Goal: Transaction & Acquisition: Purchase product/service

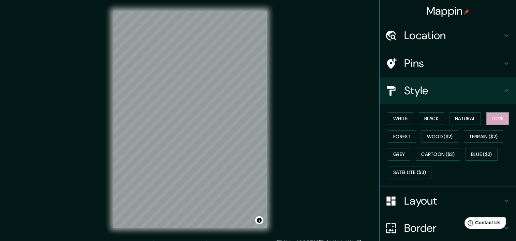
click at [460, 35] on h4 "Location" at bounding box center [453, 36] width 98 height 14
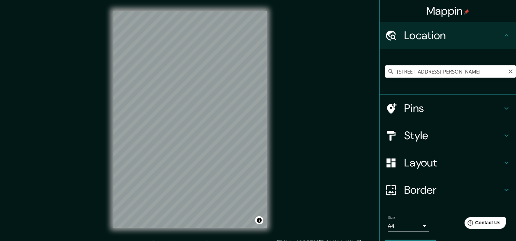
click at [485, 73] on input "Diagonal Paraguay 257, Santiago, Región Metropolitana de Santiago 8320000, Chile" at bounding box center [450, 71] width 131 height 12
click at [485, 72] on input "Diagonal Paraguay 257, Santiago, Región Metropolitana de Santiago 8320000, Chile" at bounding box center [450, 71] width 131 height 12
click at [496, 72] on input "Diagonal Paraguay 257, Santiago, Región Metropolitana de Santiago 8320000, Chile" at bounding box center [450, 71] width 131 height 12
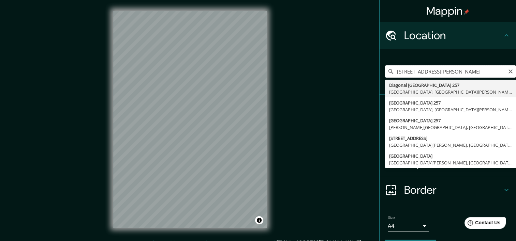
click at [487, 72] on input "Diagonal Paraguay 257, Santiago, Región Metropolitana de Santiago 8320000, Chile" at bounding box center [450, 71] width 131 height 12
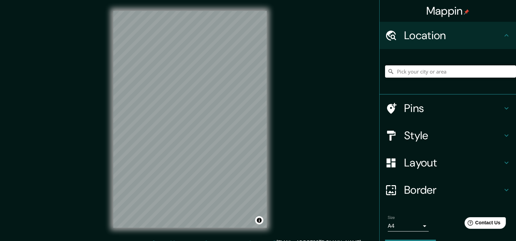
paste input "Diagonal Paraguay 257, Santiago, Chile"
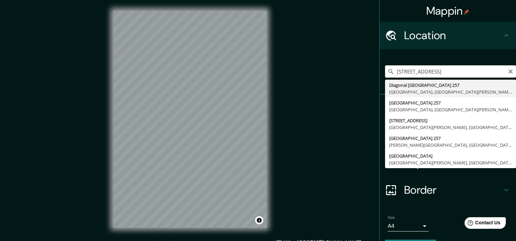
type input "Diagonal Paraguay 257, Santiago, Región Metropolitana de Santiago 8320000, Chile"
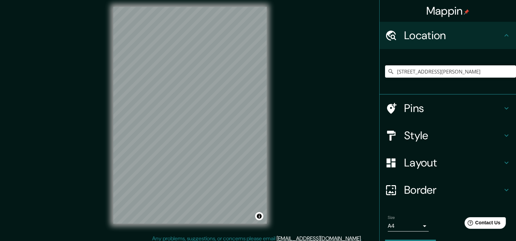
scroll to position [9, 0]
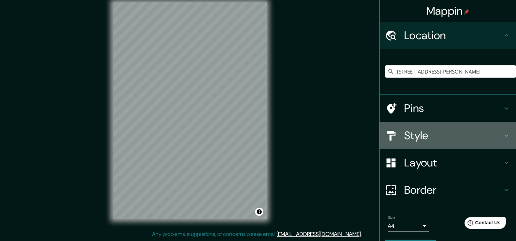
click at [427, 145] on div "Style" at bounding box center [447, 135] width 136 height 27
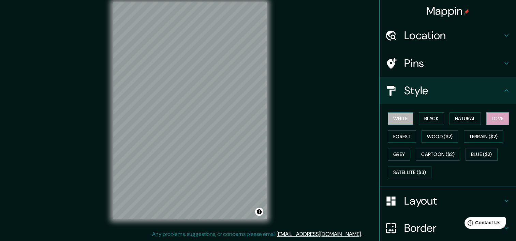
click at [396, 115] on button "White" at bounding box center [401, 119] width 26 height 13
click at [421, 121] on button "Black" at bounding box center [432, 119] width 26 height 13
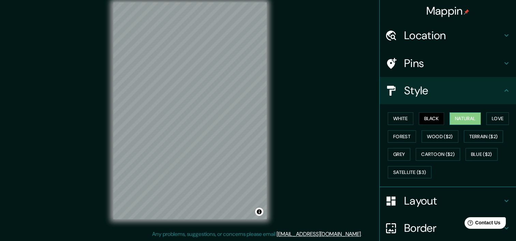
click at [457, 116] on button "Natural" at bounding box center [464, 119] width 31 height 13
click at [499, 121] on button "Love" at bounding box center [497, 119] width 23 height 13
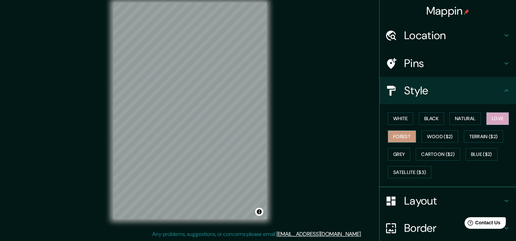
click at [400, 132] on button "Forest" at bounding box center [402, 137] width 28 height 13
click at [423, 132] on button "Wood ($2)" at bounding box center [439, 137] width 37 height 13
click at [488, 121] on button "Love" at bounding box center [497, 119] width 23 height 13
click at [459, 117] on button "Natural" at bounding box center [464, 119] width 31 height 13
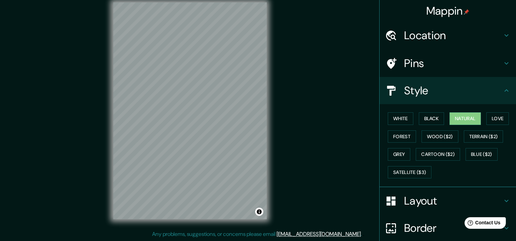
click at [458, 59] on h4 "Pins" at bounding box center [453, 64] width 98 height 14
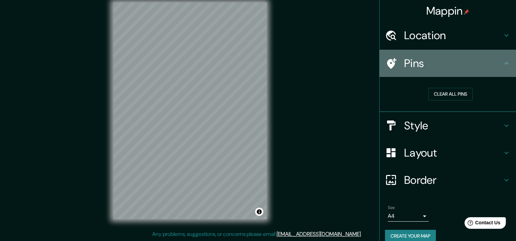
click at [458, 59] on h4 "Pins" at bounding box center [453, 64] width 98 height 14
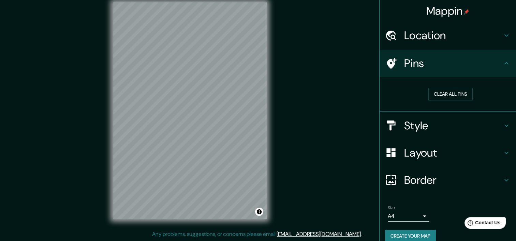
click at [419, 182] on h4 "Border" at bounding box center [453, 181] width 98 height 14
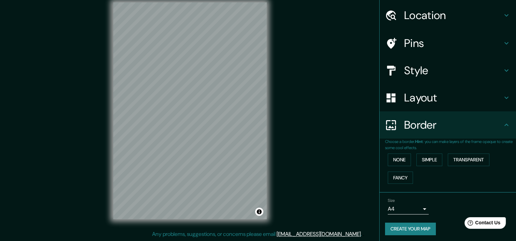
scroll to position [22, 0]
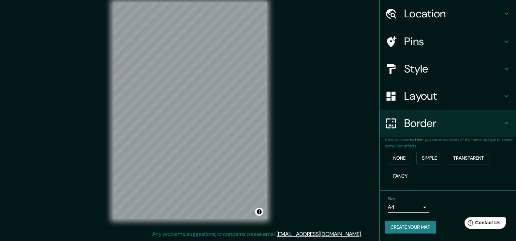
click at [419, 203] on body "Mappin Location Diagonal Paraguay 257, Santiago, Región Metropolitana de Santia…" at bounding box center [258, 111] width 516 height 241
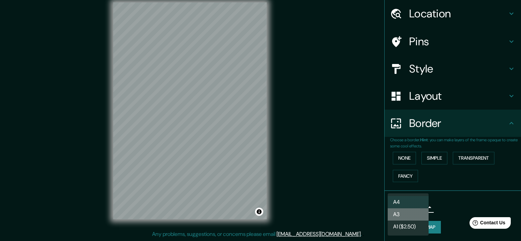
click at [412, 212] on li "A3" at bounding box center [408, 215] width 41 height 12
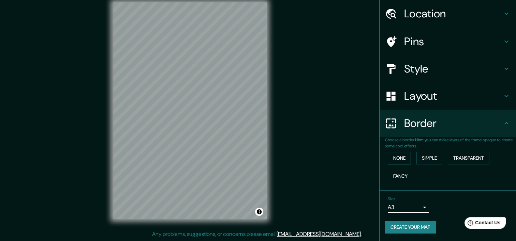
click at [397, 155] on button "None" at bounding box center [399, 158] width 23 height 13
click at [416, 162] on button "Simple" at bounding box center [429, 158] width 26 height 13
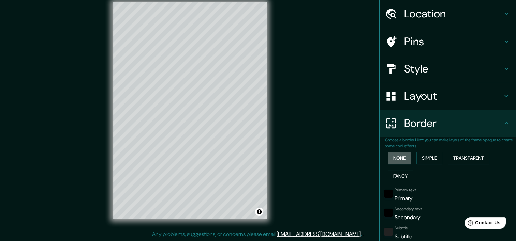
click at [397, 160] on button "None" at bounding box center [399, 158] width 23 height 13
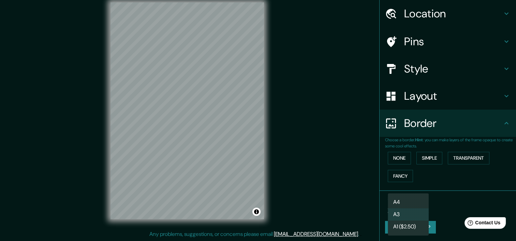
click at [419, 207] on body "Mappin Location Diagonal Paraguay 257, Santiago, Región Metropolitana de Santia…" at bounding box center [258, 111] width 516 height 241
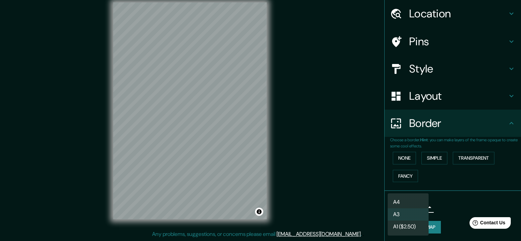
click at [447, 205] on div at bounding box center [260, 120] width 521 height 241
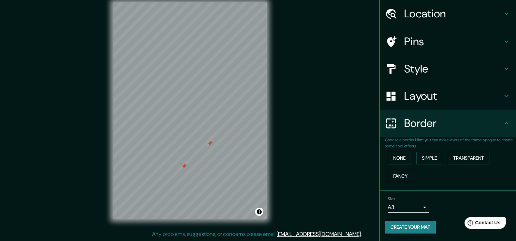
click at [210, 2] on div at bounding box center [189, 2] width 153 height 0
click at [430, 96] on h4 "Layout" at bounding box center [453, 96] width 98 height 14
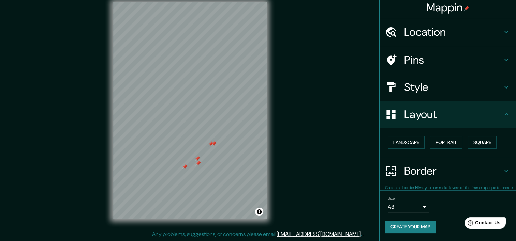
scroll to position [3, 0]
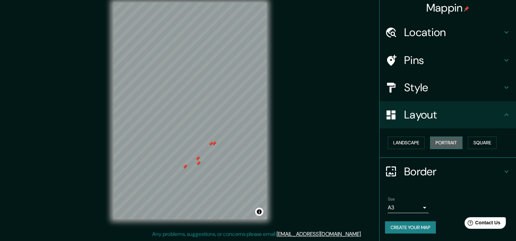
click at [440, 140] on button "Portrait" at bounding box center [446, 143] width 32 height 13
click at [473, 140] on button "Square" at bounding box center [482, 143] width 29 height 13
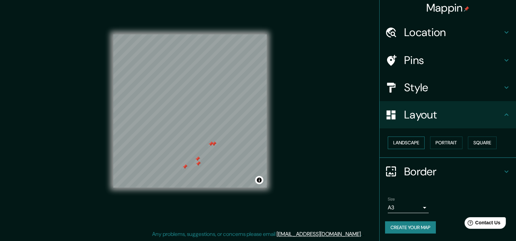
click at [411, 142] on button "Landscape" at bounding box center [406, 143] width 37 height 13
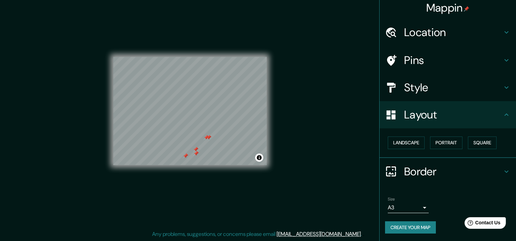
click at [208, 139] on div at bounding box center [208, 137] width 5 height 5
click at [205, 137] on div at bounding box center [206, 137] width 5 height 5
click at [196, 150] on div at bounding box center [195, 149] width 5 height 5
click at [196, 152] on div at bounding box center [195, 153] width 5 height 5
click at [186, 155] on div at bounding box center [185, 155] width 5 height 5
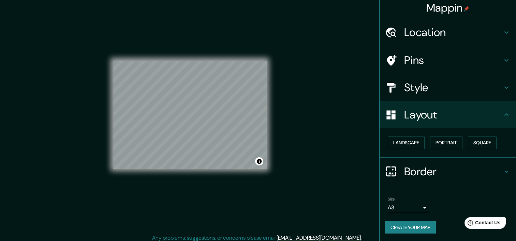
scroll to position [4, 0]
click at [416, 88] on h4 "Style" at bounding box center [453, 88] width 98 height 14
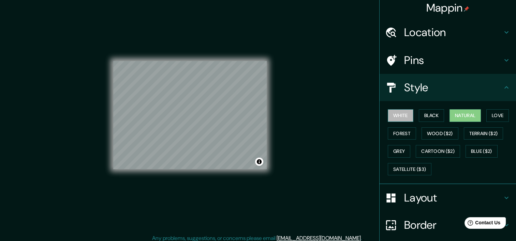
click at [397, 115] on button "White" at bounding box center [401, 115] width 26 height 13
click at [419, 115] on button "Black" at bounding box center [432, 115] width 26 height 13
click at [456, 112] on button "Natural" at bounding box center [464, 115] width 31 height 13
click at [490, 111] on button "Love" at bounding box center [497, 115] width 23 height 13
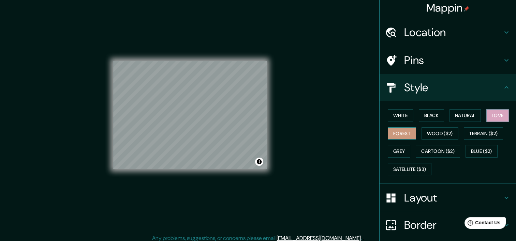
click at [404, 137] on button "Forest" at bounding box center [402, 134] width 28 height 13
click at [407, 115] on button "White" at bounding box center [401, 115] width 26 height 13
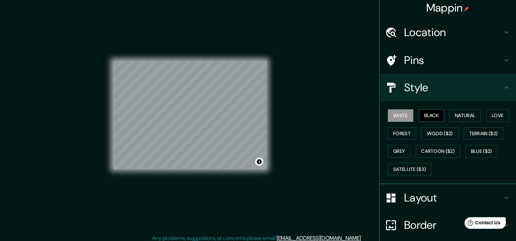
click at [424, 114] on button "Black" at bounding box center [432, 115] width 26 height 13
click at [451, 113] on button "Natural" at bounding box center [464, 115] width 31 height 13
click at [431, 115] on button "Black" at bounding box center [432, 115] width 26 height 13
click at [451, 113] on button "Natural" at bounding box center [464, 115] width 31 height 13
click at [428, 113] on button "Black" at bounding box center [432, 115] width 26 height 13
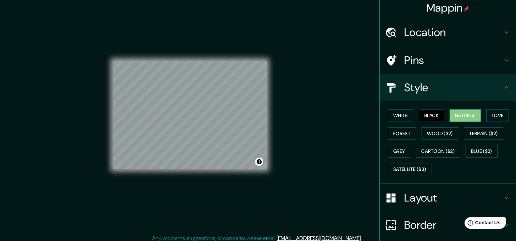
click at [451, 113] on button "Natural" at bounding box center [464, 115] width 31 height 13
click at [425, 115] on button "Black" at bounding box center [432, 115] width 26 height 13
click at [388, 116] on button "White" at bounding box center [401, 115] width 26 height 13
click at [435, 117] on button "Black" at bounding box center [432, 115] width 26 height 13
click at [460, 115] on button "Natural" at bounding box center [464, 115] width 31 height 13
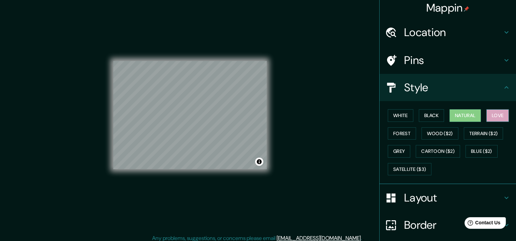
click at [500, 115] on button "Love" at bounding box center [497, 115] width 23 height 13
click at [428, 112] on button "Black" at bounding box center [432, 115] width 26 height 13
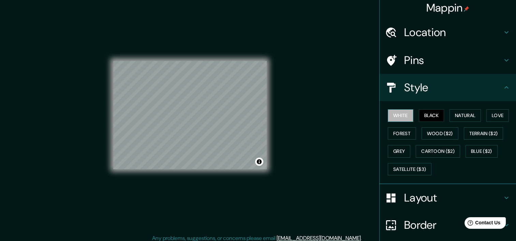
click at [407, 114] on button "White" at bounding box center [401, 115] width 26 height 13
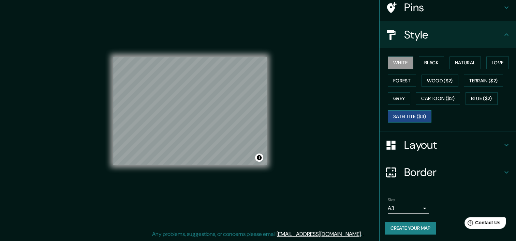
scroll to position [56, 0]
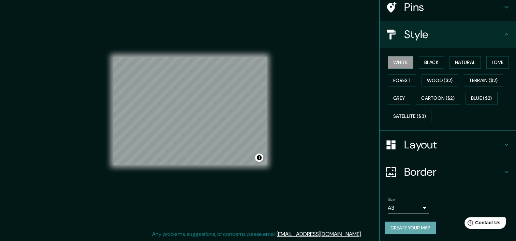
click at [410, 226] on button "Create your map" at bounding box center [410, 228] width 51 height 13
click at [408, 228] on button "Create your map" at bounding box center [410, 228] width 51 height 13
click at [430, 67] on button "Black" at bounding box center [432, 62] width 26 height 13
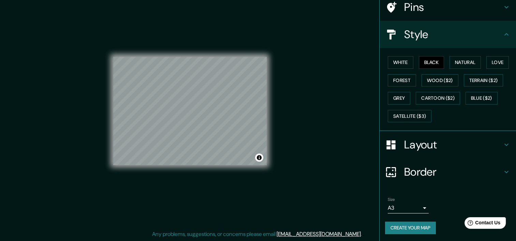
click at [414, 226] on button "Create your map" at bounding box center [410, 228] width 51 height 13
click at [397, 62] on button "White" at bounding box center [401, 62] width 26 height 13
click at [397, 225] on button "Create your map" at bounding box center [410, 228] width 51 height 13
click at [402, 226] on button "Create your map" at bounding box center [410, 228] width 51 height 13
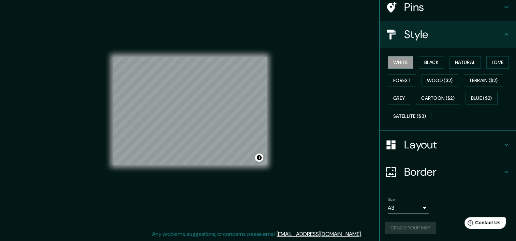
click at [394, 224] on div "Create your map" at bounding box center [447, 228] width 125 height 13
drag, startPoint x: 280, startPoint y: 117, endPoint x: 295, endPoint y: 111, distance: 16.7
click at [295, 111] on div "Mappin Location Diagonal Paraguay 257, Santiago, Región Metropolitana de Santia…" at bounding box center [258, 116] width 516 height 250
click at [412, 173] on h4 "Border" at bounding box center [453, 172] width 98 height 14
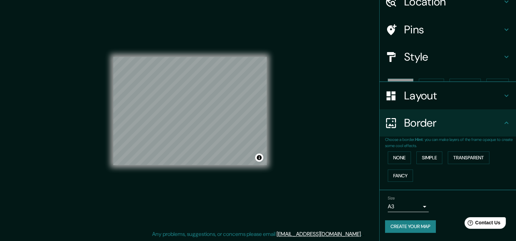
scroll to position [22, 0]
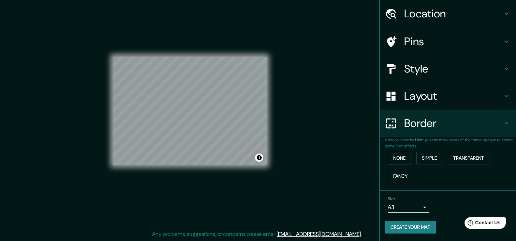
click at [394, 161] on button "None" at bounding box center [399, 158] width 23 height 13
click at [416, 160] on button "Simple" at bounding box center [429, 158] width 26 height 13
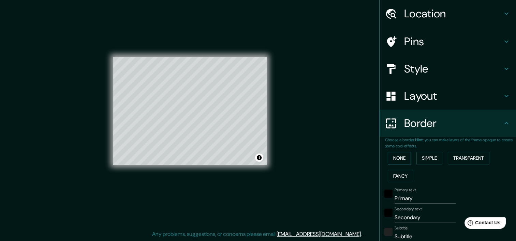
click at [405, 159] on button "None" at bounding box center [399, 158] width 23 height 13
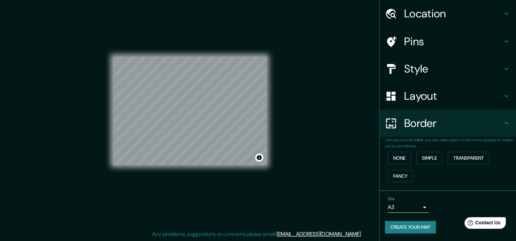
click at [412, 96] on h4 "Layout" at bounding box center [453, 96] width 98 height 14
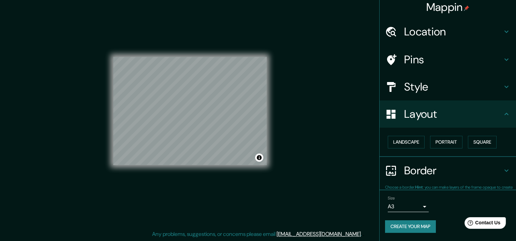
scroll to position [3, 0]
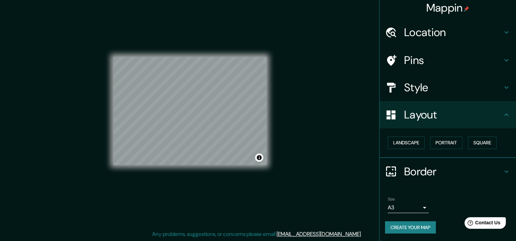
click at [412, 116] on h4 "Layout" at bounding box center [453, 115] width 98 height 14
click at [418, 81] on h4 "Style" at bounding box center [453, 88] width 98 height 14
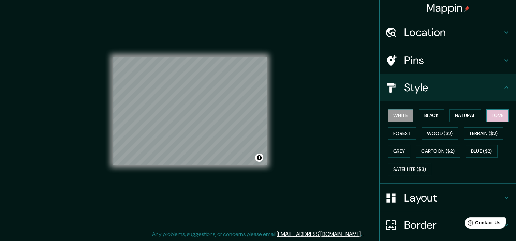
click at [492, 115] on button "Love" at bounding box center [497, 115] width 23 height 13
click at [452, 115] on button "Natural" at bounding box center [464, 115] width 31 height 13
click at [486, 114] on button "Love" at bounding box center [497, 115] width 23 height 13
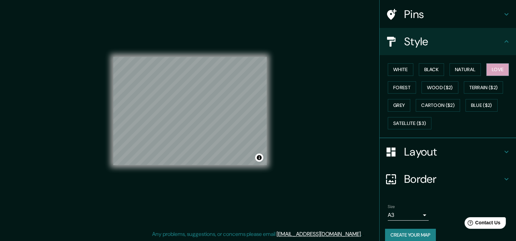
scroll to position [56, 0]
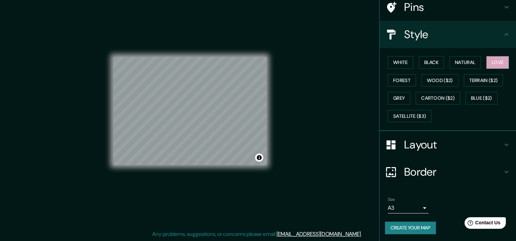
click at [402, 225] on button "Create your map" at bounding box center [410, 228] width 51 height 13
click at [387, 222] on button "Create your map" at bounding box center [410, 228] width 51 height 13
click at [466, 57] on button "Natural" at bounding box center [464, 62] width 31 height 13
click at [408, 225] on button "Create your map" at bounding box center [410, 228] width 51 height 13
click at [499, 63] on button "Love" at bounding box center [497, 62] width 23 height 13
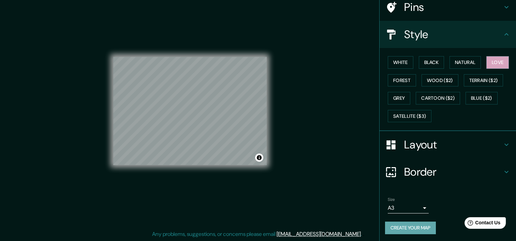
click at [395, 228] on button "Create your map" at bounding box center [410, 228] width 51 height 13
click at [416, 230] on button "Create your map" at bounding box center [410, 228] width 51 height 13
click at [312, 102] on div "Mappin Location Diagonal Paraguay 257, Santiago, Región Metropolitana de Santia…" at bounding box center [258, 116] width 516 height 250
click at [402, 62] on button "White" at bounding box center [401, 62] width 26 height 13
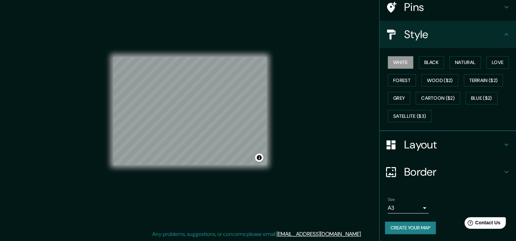
click at [315, 102] on div "Mappin Location Diagonal Paraguay 257, Santiago, Región Metropolitana de Santia…" at bounding box center [258, 116] width 516 height 250
click at [398, 230] on button "Create your map" at bounding box center [410, 228] width 51 height 13
click at [420, 61] on button "Black" at bounding box center [432, 62] width 26 height 13
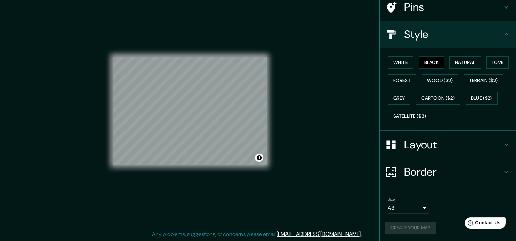
click at [337, 153] on div "Mappin Location Diagonal Paraguay 257, Santiago, Región Metropolitana de Santia…" at bounding box center [258, 116] width 516 height 250
click at [336, 47] on div "Mappin Location Diagonal Paraguay 257, Santiago, Región Metropolitana de Santia…" at bounding box center [258, 116] width 516 height 250
click at [351, 36] on div "Mappin Location Diagonal Paraguay 257, Santiago, Región Metropolitana de Santia…" at bounding box center [258, 116] width 516 height 250
click at [421, 60] on button "Black" at bounding box center [432, 62] width 26 height 13
click at [430, 29] on h4 "Style" at bounding box center [453, 35] width 98 height 14
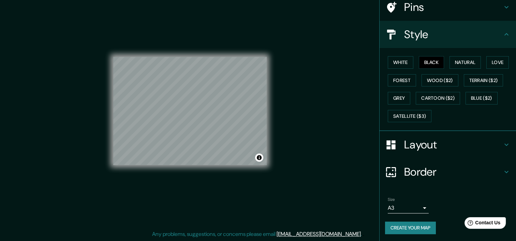
click at [379, 228] on li "Size A3 single Create your map" at bounding box center [447, 217] width 136 height 51
click at [385, 227] on button "Create your map" at bounding box center [410, 228] width 51 height 13
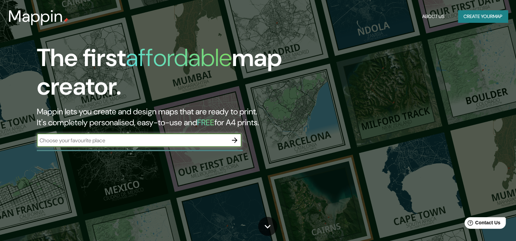
click at [493, 16] on button "Create your map" at bounding box center [483, 16] width 50 height 13
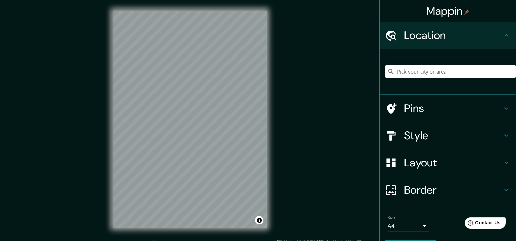
click at [404, 79] on div at bounding box center [450, 72] width 131 height 34
click at [404, 72] on input "Pick your city or area" at bounding box center [450, 71] width 131 height 12
paste input "[STREET_ADDRESS]"
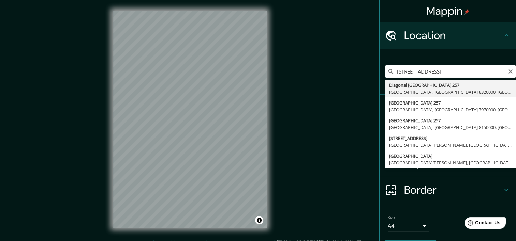
type input "[STREET_ADDRESS]"
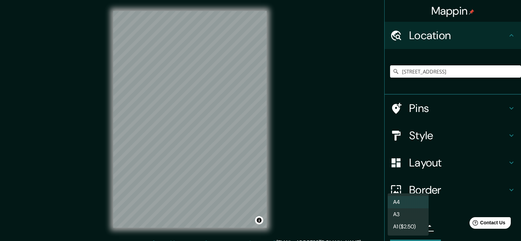
click at [420, 225] on body "Mappin Location Diagonal Paraguay 257, Santiago, Región Metropolitana de Santia…" at bounding box center [260, 120] width 521 height 241
click at [353, 113] on div at bounding box center [260, 120] width 521 height 241
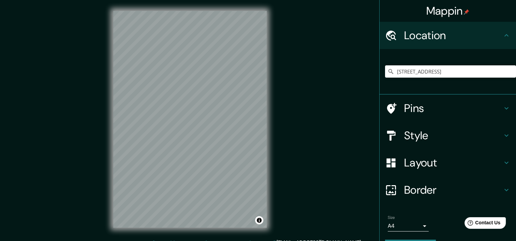
click at [419, 139] on h4 "Style" at bounding box center [453, 136] width 98 height 14
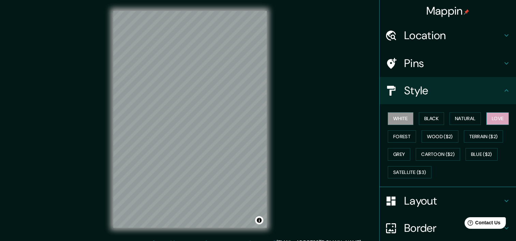
click at [493, 116] on button "Love" at bounding box center [497, 119] width 23 height 13
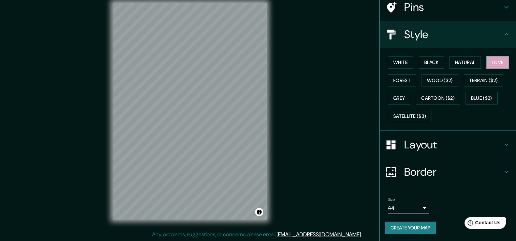
scroll to position [9, 0]
click at [405, 223] on button "Create your map" at bounding box center [410, 228] width 51 height 13
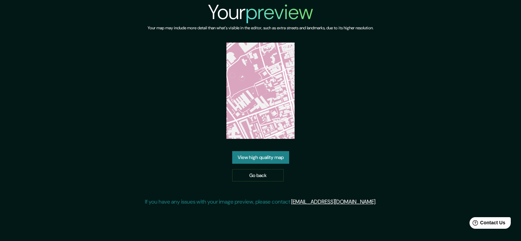
click at [281, 160] on link "View high quality map" at bounding box center [260, 157] width 57 height 13
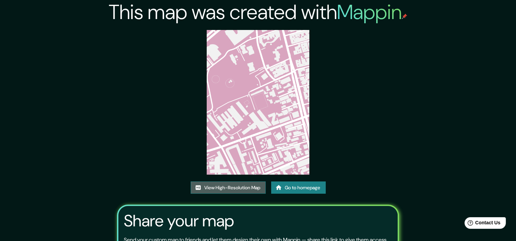
click at [204, 187] on link "View High-Resolution Map" at bounding box center [228, 188] width 75 height 13
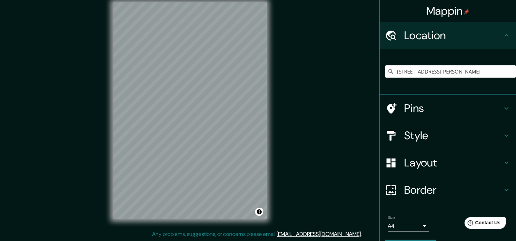
click at [488, 72] on input "[STREET_ADDRESS]" at bounding box center [450, 71] width 131 height 12
click at [488, 72] on input "Diagonal Paraguay 257, Santiago, Región Metropolitana de Santiago 8320000, Chile" at bounding box center [450, 71] width 131 height 12
click at [473, 72] on input "Diagonal Paraguay 257, Santiago, Región Metropolitana de Santiago 8320000, Chile" at bounding box center [450, 71] width 131 height 12
click at [474, 72] on input "Diagonal Paraguay 257, Santiago, Región Metropolitana de Santiago 8320000, Chile" at bounding box center [450, 71] width 131 height 12
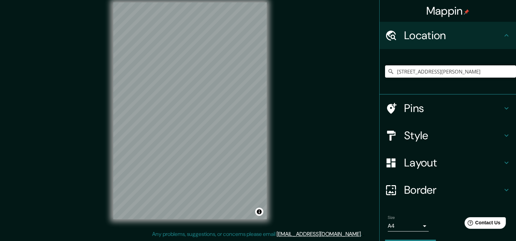
click at [474, 72] on input "Diagonal Paraguay 257, Santiago, Región Metropolitana de Santiago 8320000, Chile" at bounding box center [450, 71] width 131 height 12
click at [344, 82] on div "Mappin Location Diagonal Paraguay 257, Santiago, Región Metropolitana de Santia…" at bounding box center [258, 116] width 516 height 250
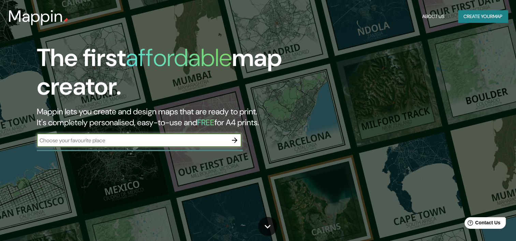
click at [479, 16] on button "Create your map" at bounding box center [483, 16] width 50 height 13
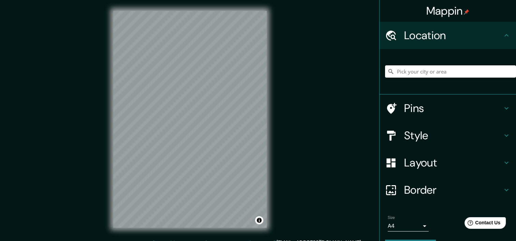
click at [407, 76] on input "Pick your city or area" at bounding box center [450, 71] width 131 height 12
paste input "[STREET_ADDRESS]"
type input "[STREET_ADDRESS]"
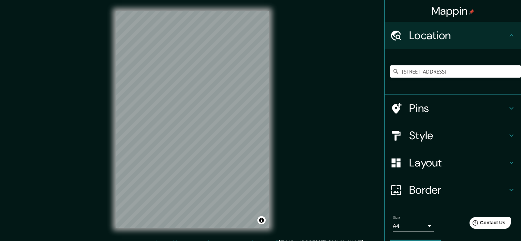
click at [421, 225] on body "Mappin Location Diagonal [STREET_ADDRESS] [STREET_ADDRESS] [GEOGRAPHIC_DATA] [S…" at bounding box center [260, 120] width 521 height 241
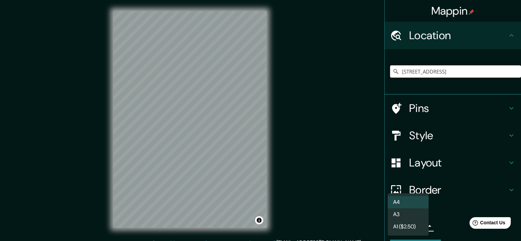
click at [404, 212] on li "A3" at bounding box center [408, 215] width 41 height 12
type input "a4"
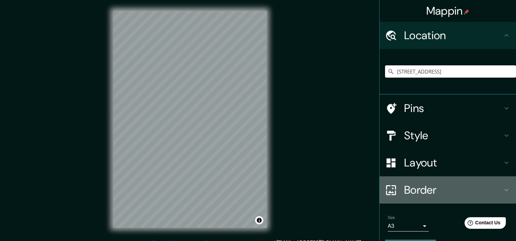
click at [412, 190] on h4 "Border" at bounding box center [453, 190] width 98 height 14
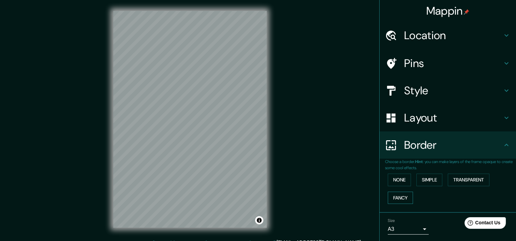
click at [399, 198] on button "Fancy" at bounding box center [400, 198] width 25 height 13
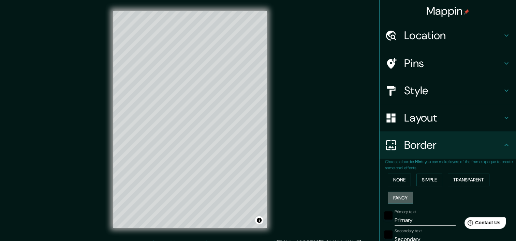
click at [398, 198] on button "Fancy" at bounding box center [400, 198] width 25 height 13
click at [392, 183] on button "None" at bounding box center [399, 180] width 23 height 13
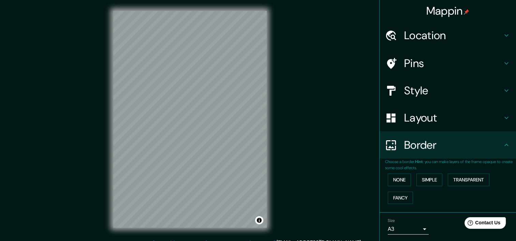
click at [419, 119] on h4 "Layout" at bounding box center [453, 118] width 98 height 14
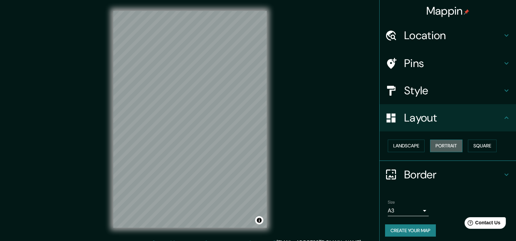
click at [434, 149] on button "Portrait" at bounding box center [446, 146] width 32 height 13
click at [488, 146] on button "Square" at bounding box center [482, 146] width 29 height 13
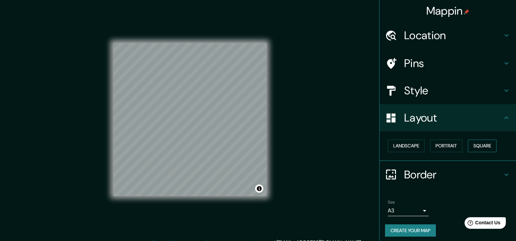
click at [487, 146] on button "Square" at bounding box center [482, 146] width 29 height 13
click at [442, 149] on button "Portrait" at bounding box center [446, 146] width 32 height 13
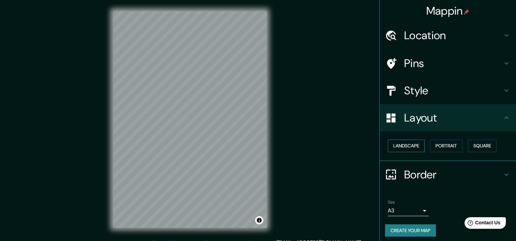
click at [406, 149] on button "Landscape" at bounding box center [406, 146] width 37 height 13
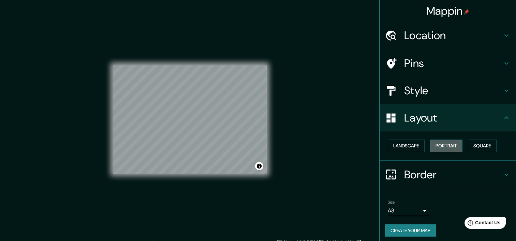
click at [436, 145] on button "Portrait" at bounding box center [446, 146] width 32 height 13
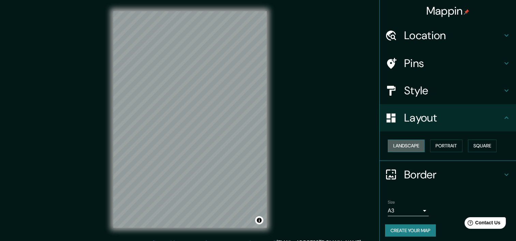
click at [405, 145] on button "Landscape" at bounding box center [406, 146] width 37 height 13
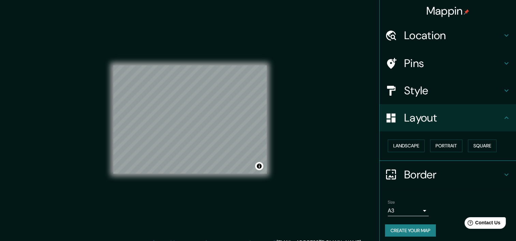
click at [419, 92] on h4 "Style" at bounding box center [453, 91] width 98 height 14
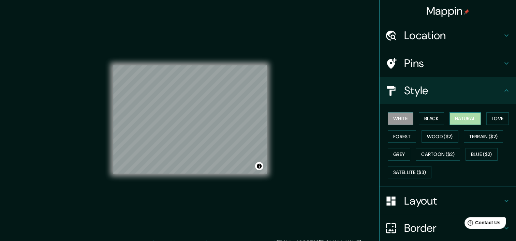
click at [449, 120] on button "Natural" at bounding box center [464, 119] width 31 height 13
click at [491, 120] on button "Love" at bounding box center [497, 119] width 23 height 13
